Goal: Navigation & Orientation: Understand site structure

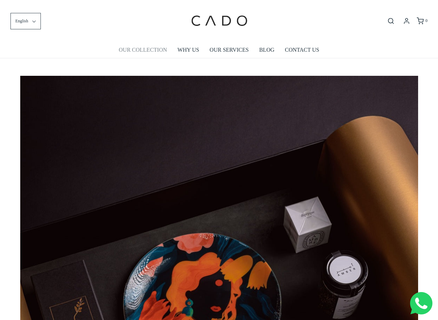
click at [149, 50] on link "OUR COLLECTION" at bounding box center [143, 50] width 48 height 16
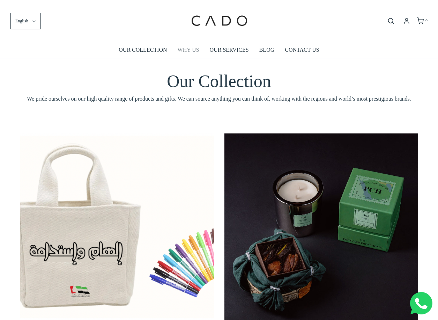
click at [188, 49] on link "WHY US" at bounding box center [189, 50] width 22 height 16
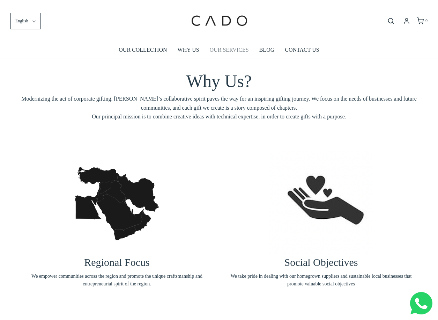
click at [227, 49] on link "OUR SERVICES" at bounding box center [229, 50] width 39 height 16
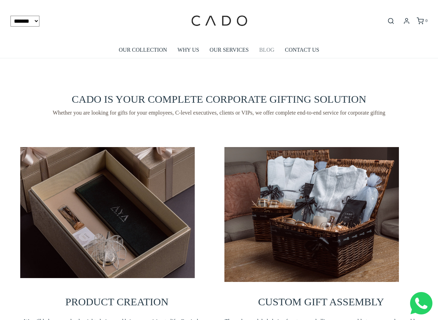
click at [270, 51] on link "BLOG" at bounding box center [266, 50] width 15 height 16
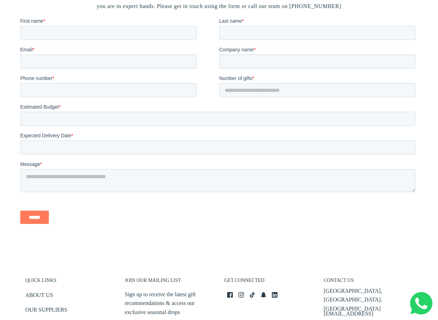
scroll to position [1814, 0]
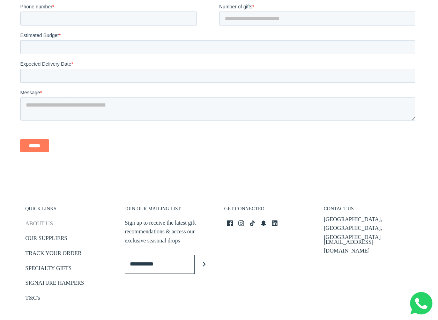
click at [44, 219] on link "ABOUT US" at bounding box center [39, 225] width 28 height 12
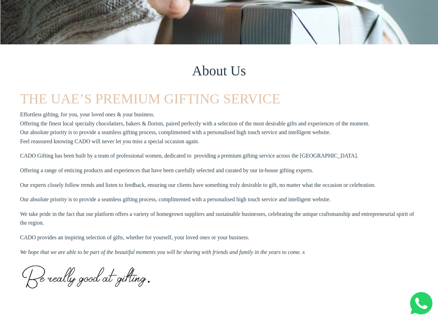
scroll to position [140, 0]
